Goal: Find specific page/section: Locate a particular part of the current website

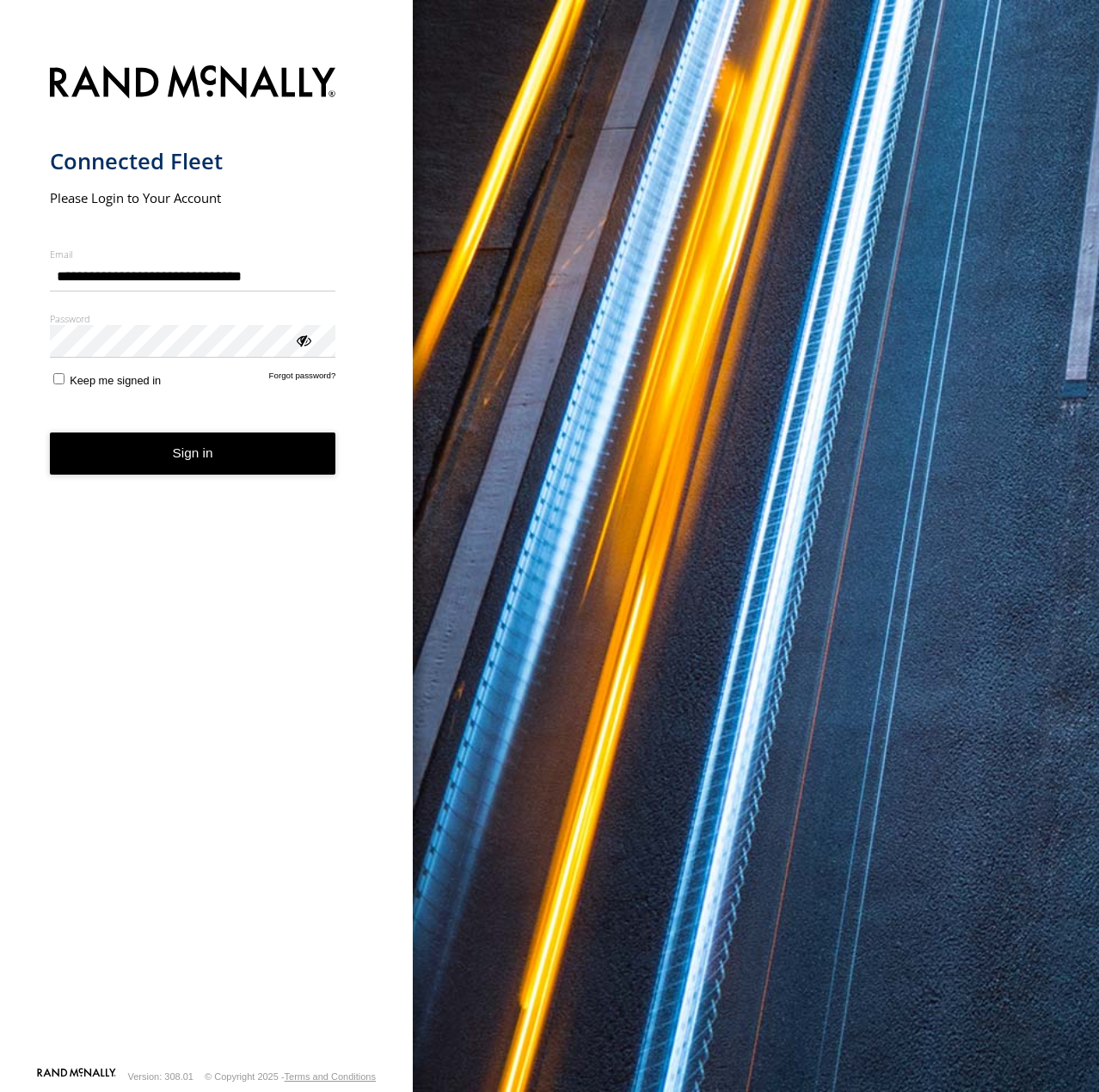
click at [208, 469] on button "Sign in" at bounding box center [193, 453] width 287 height 42
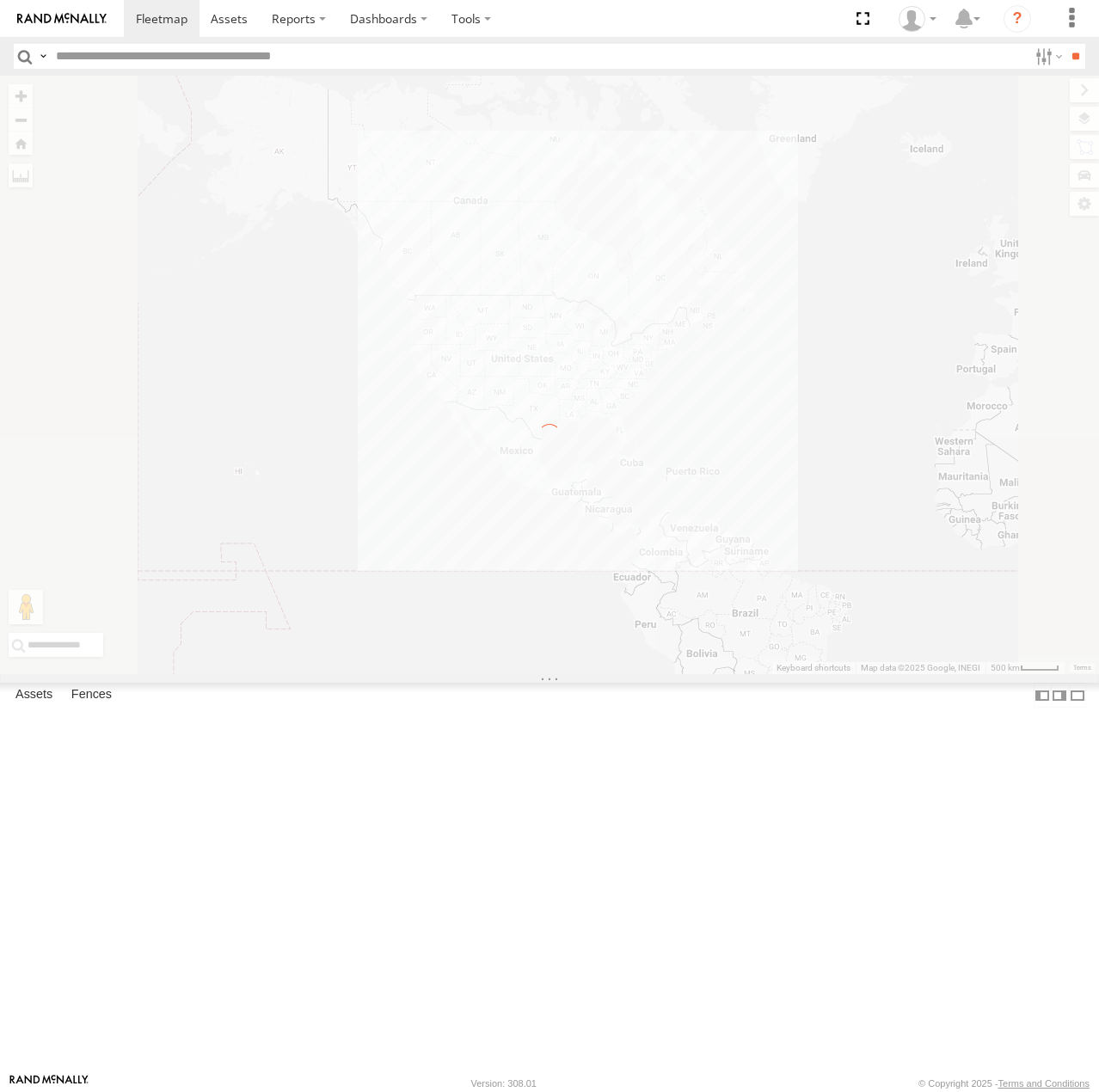
click at [103, 57] on input "text" at bounding box center [538, 55] width 978 height 24
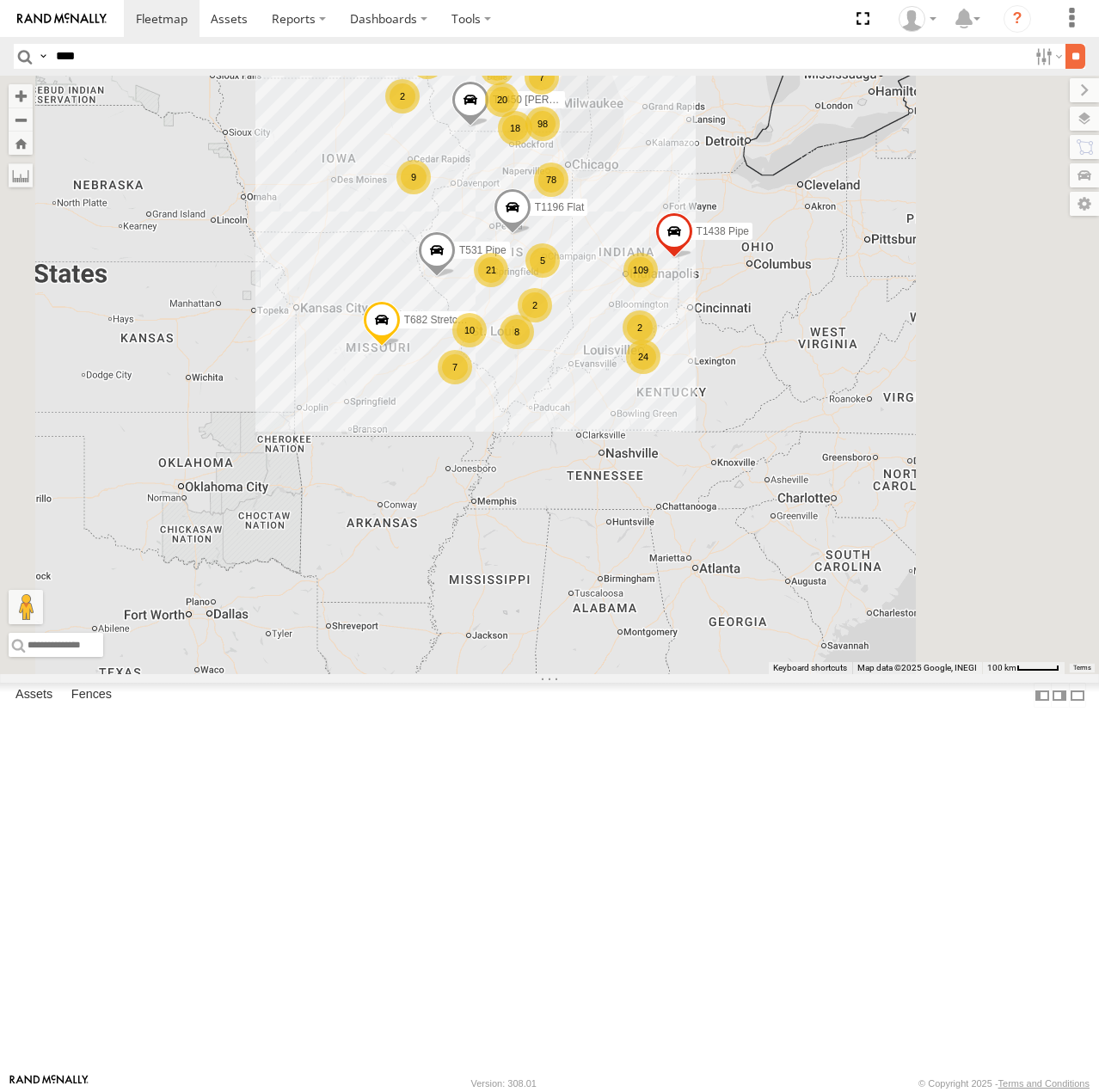
type input "****"
click at [1071, 60] on input "**" at bounding box center [1075, 55] width 20 height 24
